Goal: Information Seeking & Learning: Learn about a topic

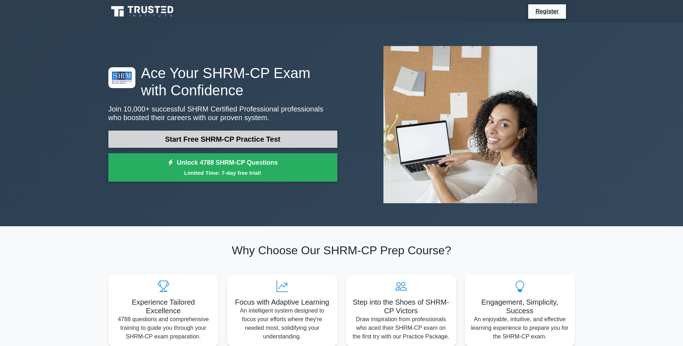
click at [271, 141] on link "Start Free SHRM-CP Practice Test" at bounding box center [222, 139] width 229 height 17
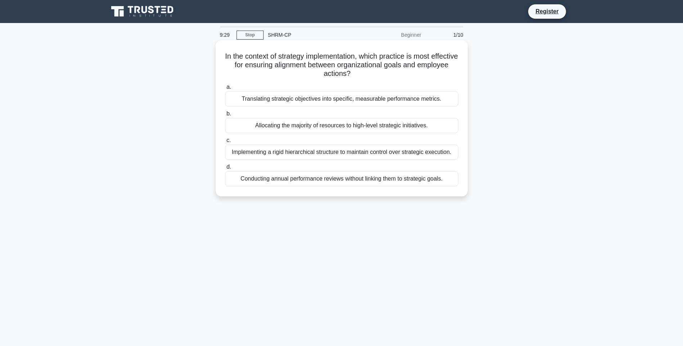
click at [422, 103] on div "Translating strategic objectives into specific, measurable performance metrics." at bounding box center [341, 98] width 233 height 15
click at [225, 90] on input "a. Translating strategic objectives into specific, measurable performance metri…" at bounding box center [225, 87] width 0 height 5
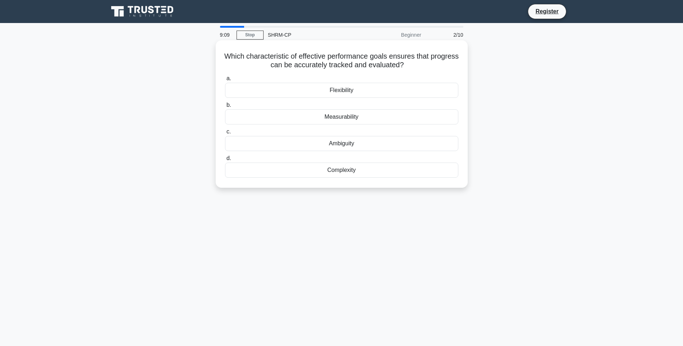
click at [358, 117] on div "Measurability" at bounding box center [341, 116] width 233 height 15
click at [225, 108] on input "b. Measurability" at bounding box center [225, 105] width 0 height 5
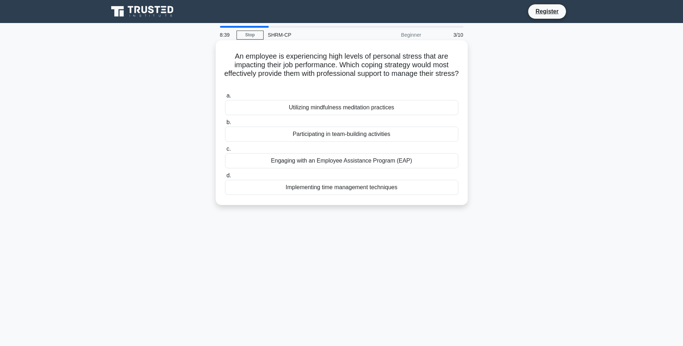
click at [404, 186] on div "Implementing time management techniques" at bounding box center [341, 187] width 233 height 15
click at [225, 178] on input "d. Implementing time management techniques" at bounding box center [225, 176] width 0 height 5
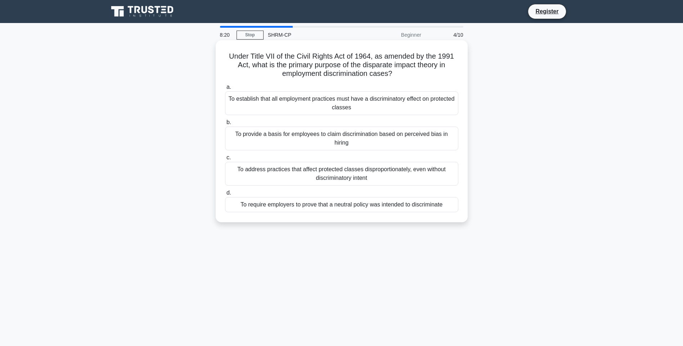
click at [419, 148] on div "To provide a basis for employees to claim discrimination based on perceived bia…" at bounding box center [341, 139] width 233 height 24
click at [225, 125] on input "b. To provide a basis for employees to claim discrimination based on perceived …" at bounding box center [225, 122] width 0 height 5
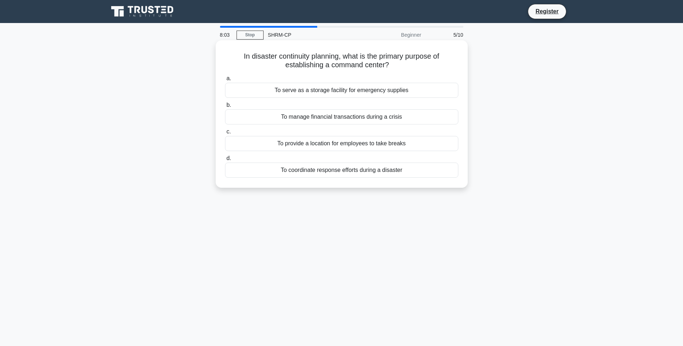
click at [402, 172] on div "To coordinate response efforts during a disaster" at bounding box center [341, 170] width 233 height 15
click at [225, 161] on input "d. To coordinate response efforts during a disaster" at bounding box center [225, 158] width 0 height 5
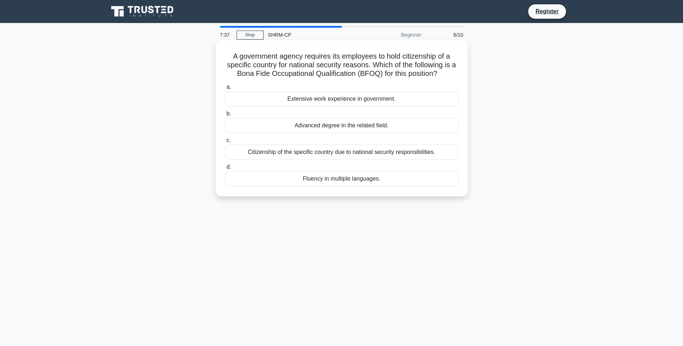
click at [384, 128] on div "Advanced degree in the related field." at bounding box center [341, 125] width 233 height 15
click at [225, 116] on input "b. Advanced degree in the related field." at bounding box center [225, 114] width 0 height 5
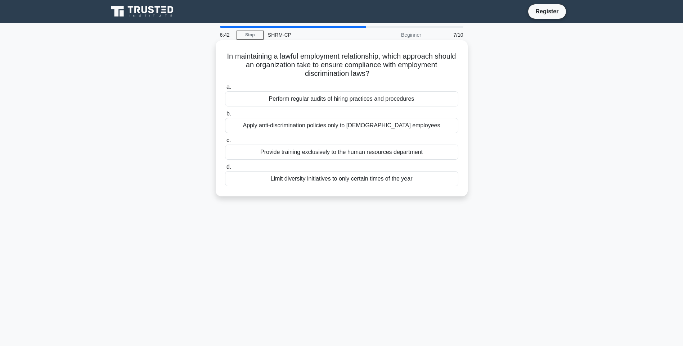
click at [403, 98] on div "Perform regular audits of hiring practices and procedures" at bounding box center [341, 98] width 233 height 15
click at [225, 90] on input "a. Perform regular audits of hiring practices and procedures" at bounding box center [225, 87] width 0 height 5
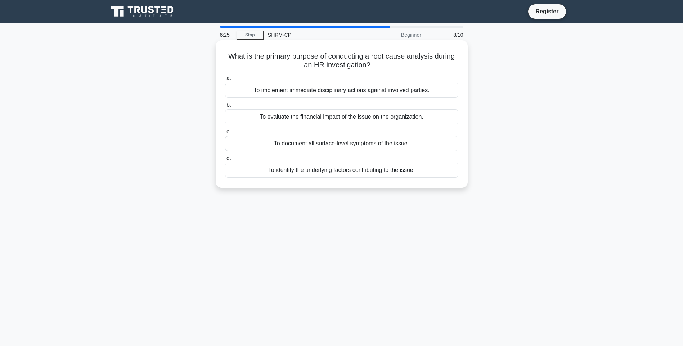
click at [386, 173] on div "To identify the underlying factors contributing to the issue." at bounding box center [341, 170] width 233 height 15
click at [363, 189] on div "What is the primary purpose of conducting a root cause analysis during an HR in…" at bounding box center [341, 120] width 475 height 156
click at [362, 170] on div "To identify the underlying factors contributing to the issue." at bounding box center [341, 170] width 233 height 15
click at [225, 161] on input "d. To identify the underlying factors contributing to the issue." at bounding box center [225, 158] width 0 height 5
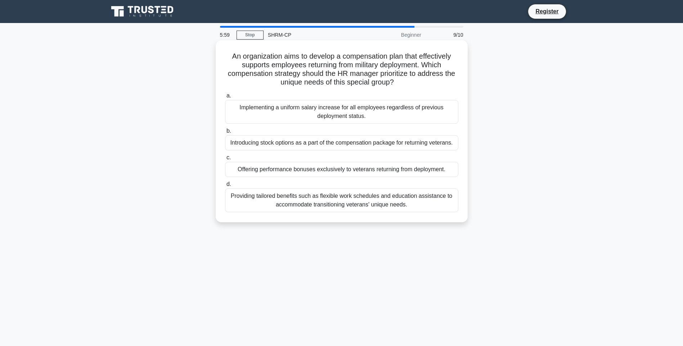
click at [422, 201] on div "Providing tailored benefits such as flexible work schedules and education assis…" at bounding box center [341, 201] width 233 height 24
click at [225, 187] on input "d. Providing tailored benefits such as flexible work schedules and education as…" at bounding box center [225, 184] width 0 height 5
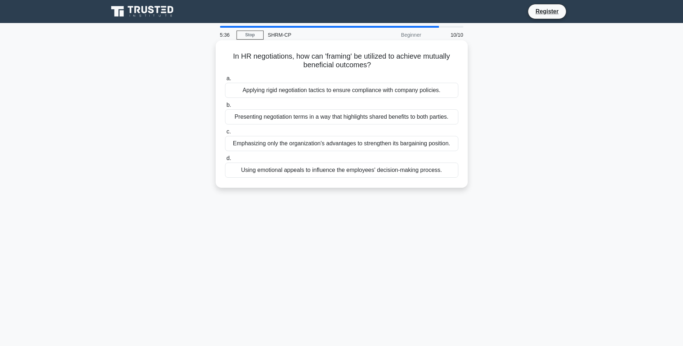
click at [313, 93] on div "Applying rigid negotiation tactics to ensure compliance with company policies." at bounding box center [341, 90] width 233 height 15
click at [225, 81] on input "a. Applying rigid negotiation tactics to ensure compliance with company policie…" at bounding box center [225, 78] width 0 height 5
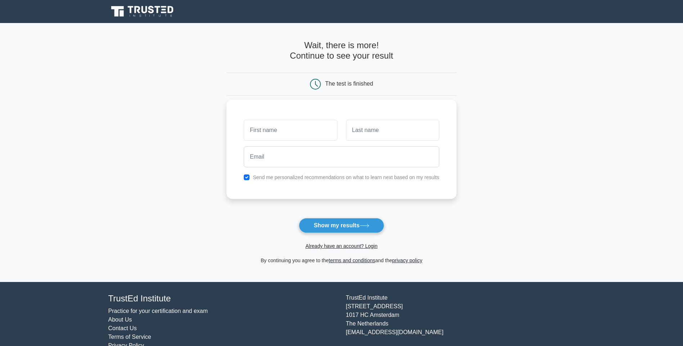
drag, startPoint x: 0, startPoint y: 0, endPoint x: 312, endPoint y: 131, distance: 338.8
click at [312, 131] on input "text" at bounding box center [290, 130] width 93 height 21
type input "Sally"
type input "C"
type input "Ko"
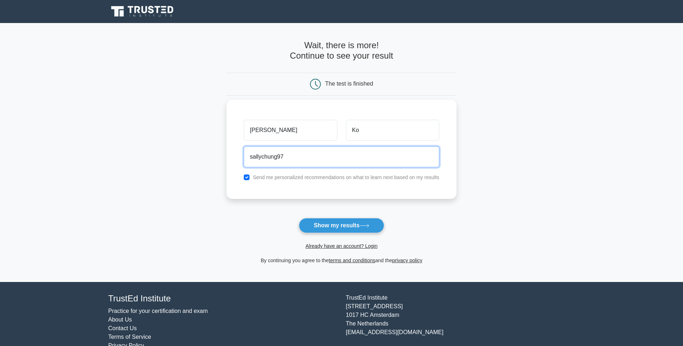
type input "sallychung97@gmail.com"
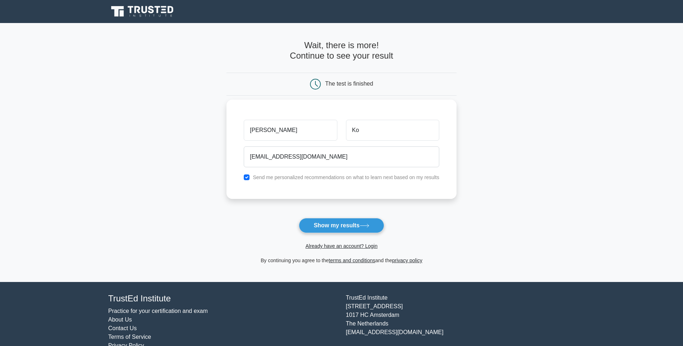
click at [371, 177] on label "Send me personalized recommendations on what to learn next based on my results" at bounding box center [346, 178] width 186 height 6
click at [326, 228] on button "Show my results" at bounding box center [341, 225] width 85 height 15
drag, startPoint x: 626, startPoint y: 71, endPoint x: 620, endPoint y: 64, distance: 8.9
click at [627, 71] on main "Wait, there is more! Continue to see your result The test is finished Sally Ko" at bounding box center [341, 152] width 683 height 259
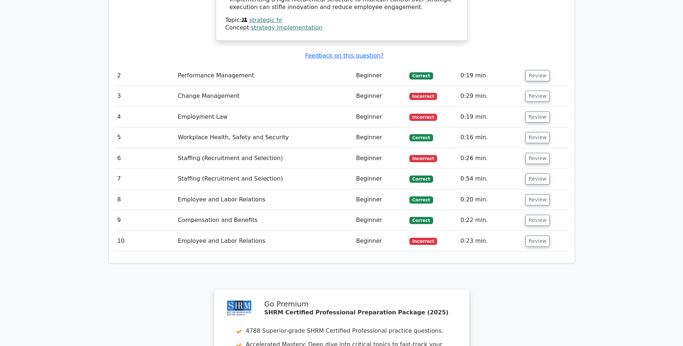
scroll to position [660, 0]
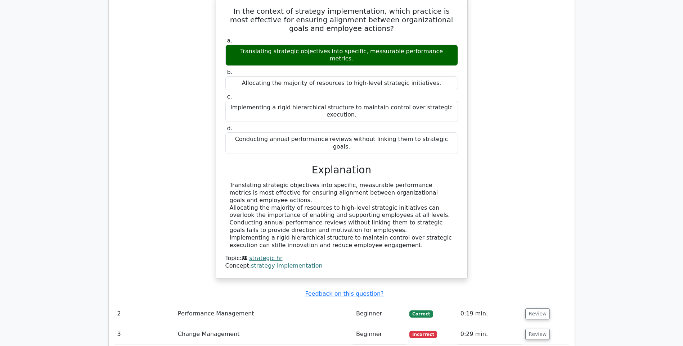
click at [203, 324] on td "Change Management" at bounding box center [264, 334] width 178 height 21
click at [532, 329] on button "Review" at bounding box center [537, 334] width 24 height 11
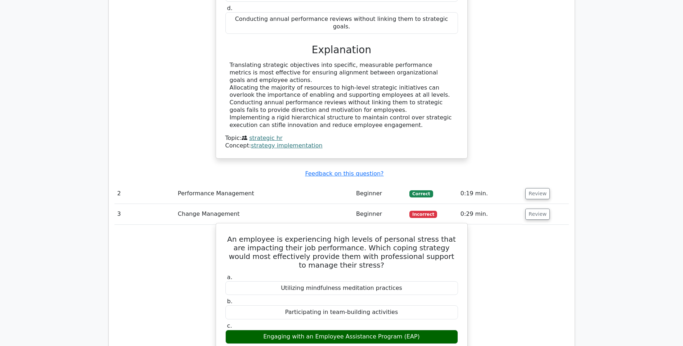
scroll to position [900, 0]
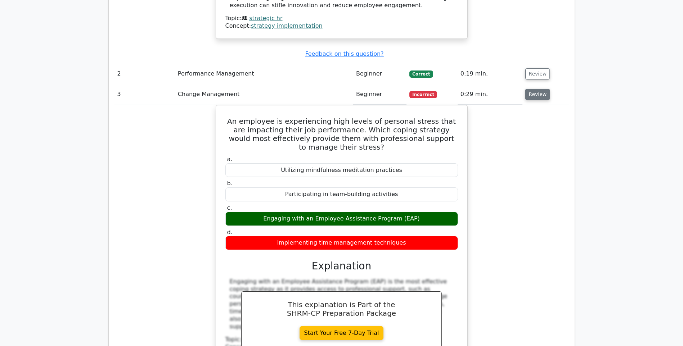
click at [539, 89] on button "Review" at bounding box center [537, 94] width 24 height 11
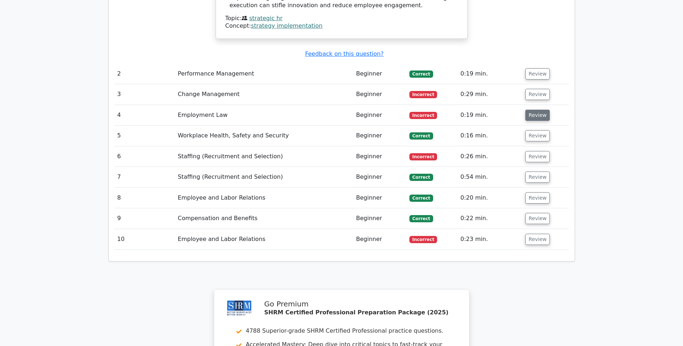
click at [534, 110] on button "Review" at bounding box center [537, 115] width 24 height 11
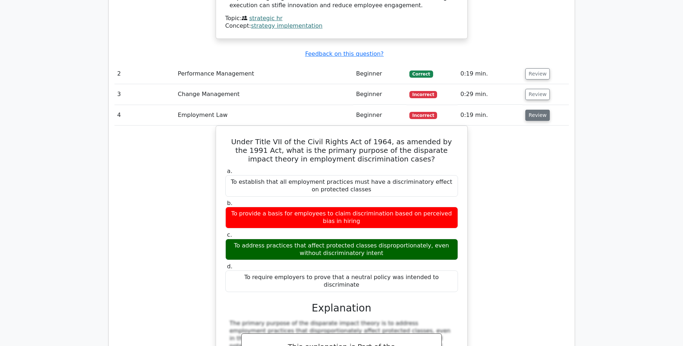
click at [542, 110] on button "Review" at bounding box center [537, 115] width 24 height 11
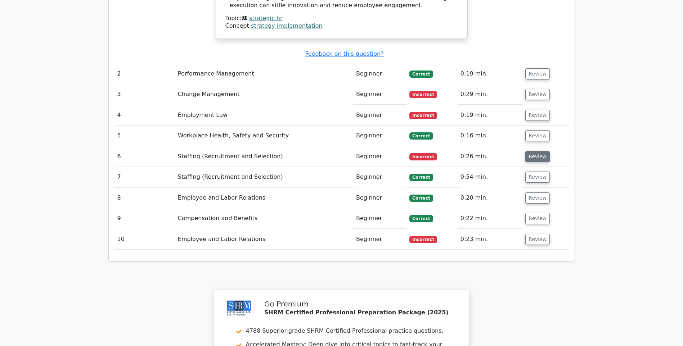
click at [529, 151] on button "Review" at bounding box center [537, 156] width 24 height 11
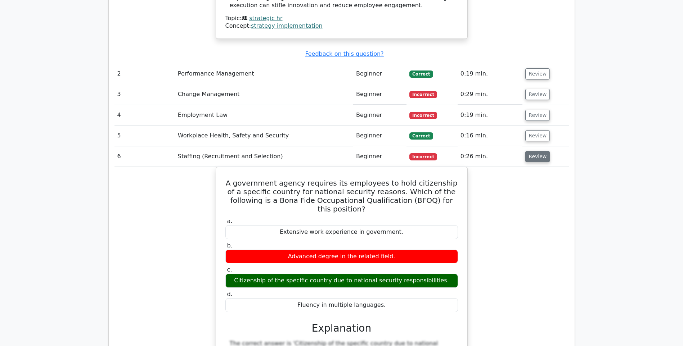
click at [530, 151] on button "Review" at bounding box center [537, 156] width 24 height 11
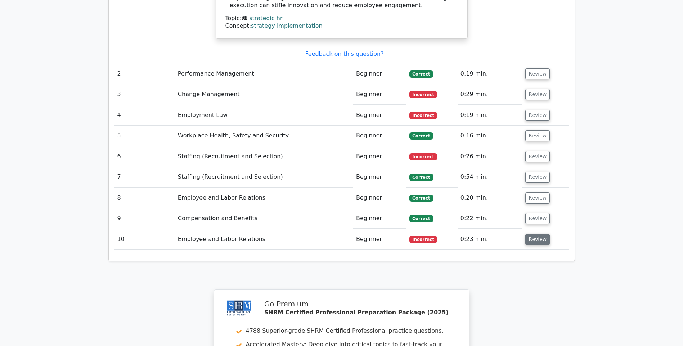
click at [530, 234] on button "Review" at bounding box center [537, 239] width 24 height 11
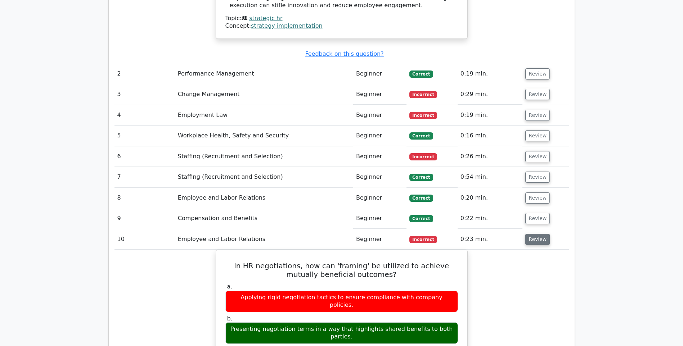
click at [529, 234] on button "Review" at bounding box center [537, 239] width 24 height 11
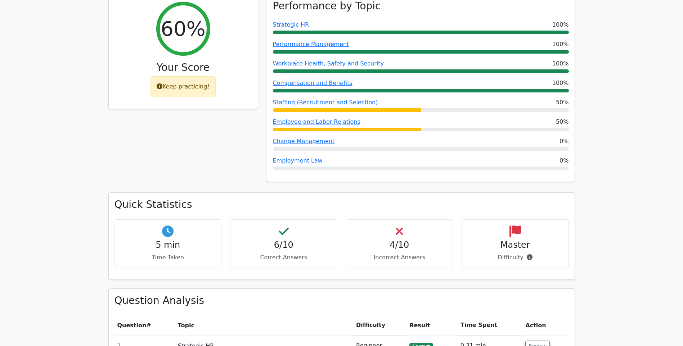
scroll to position [360, 0]
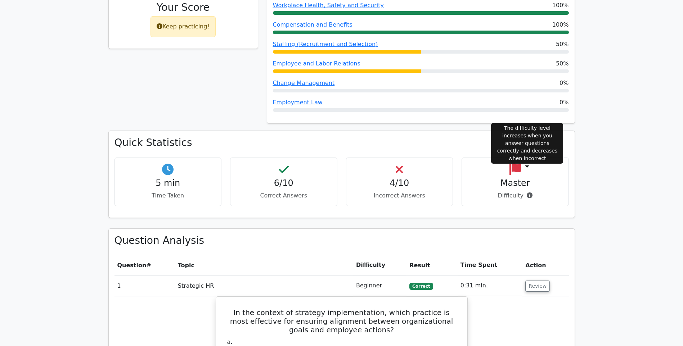
click at [527, 193] on icon at bounding box center [530, 196] width 6 height 6
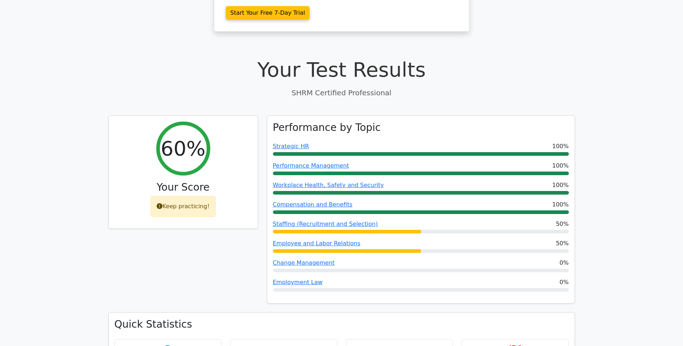
scroll to position [0, 0]
